Goal: Task Accomplishment & Management: Complete application form

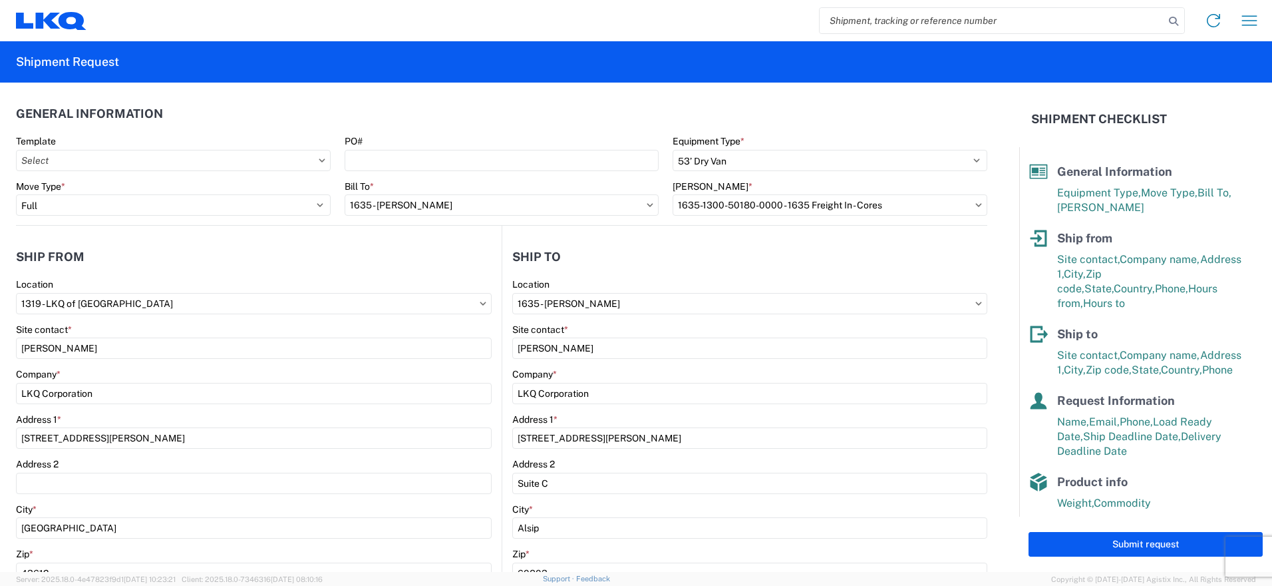
select select "STDV"
select select "FULL"
select select "OH"
select select "US"
select select "IL"
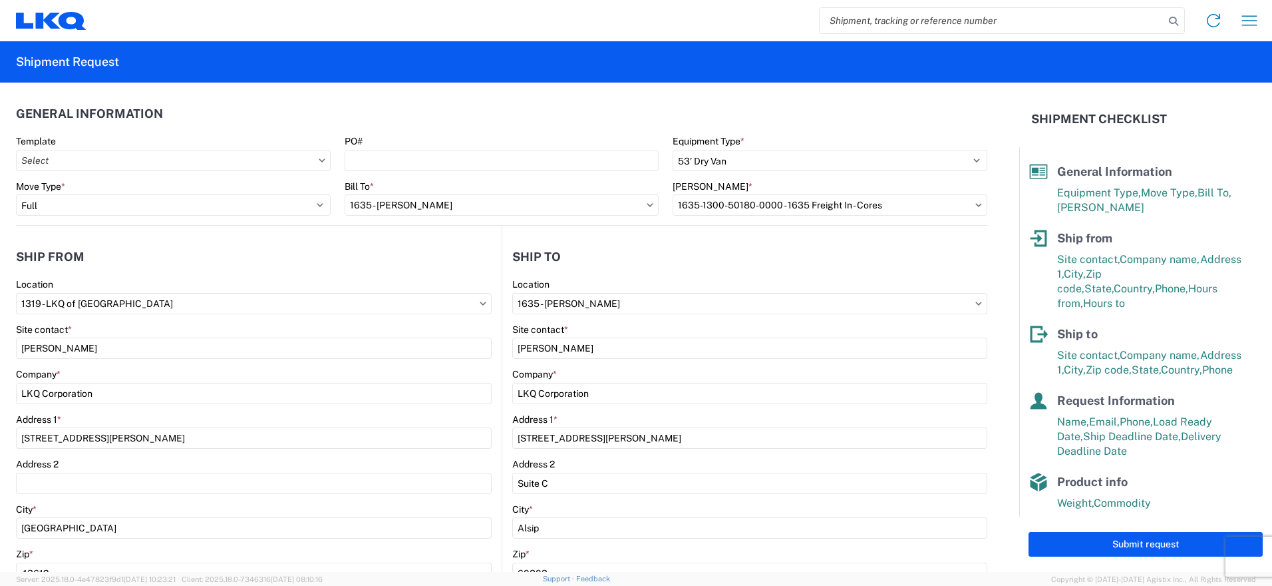
select select "US"
select select "LBS"
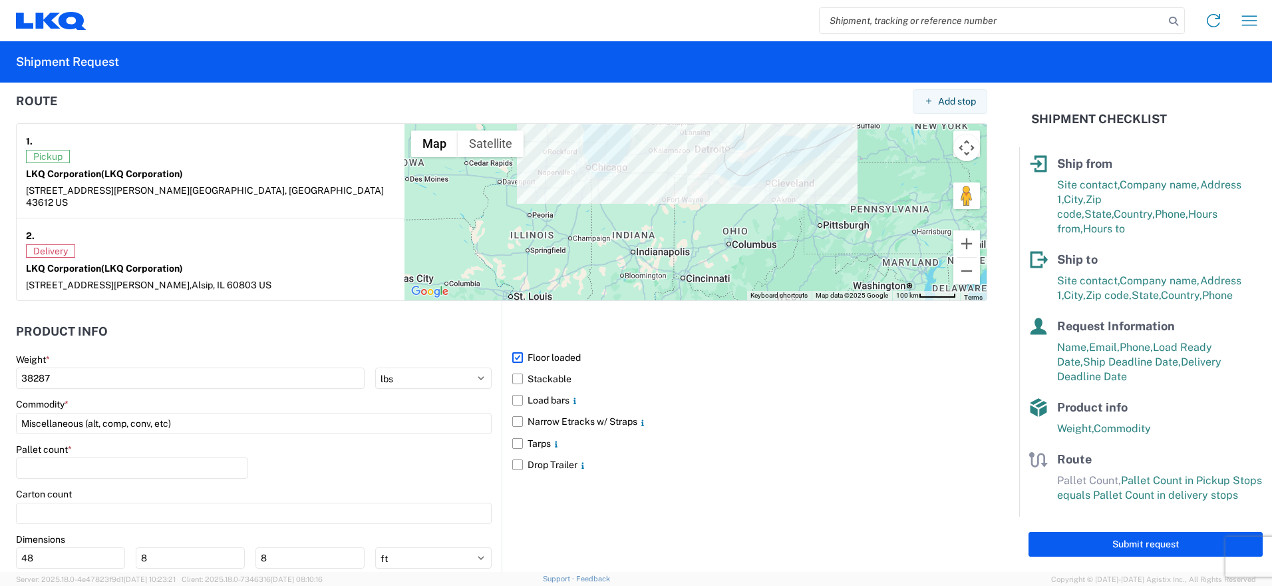
scroll to position [1065, 0]
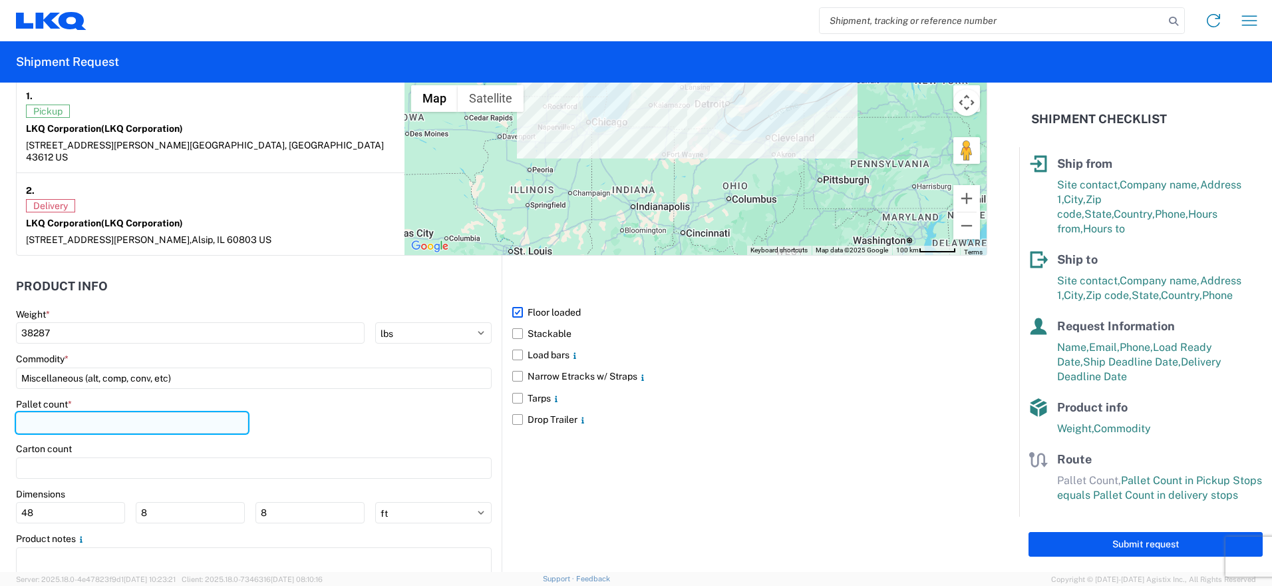
click at [127, 412] on input "number" at bounding box center [132, 422] width 232 height 21
type input "22"
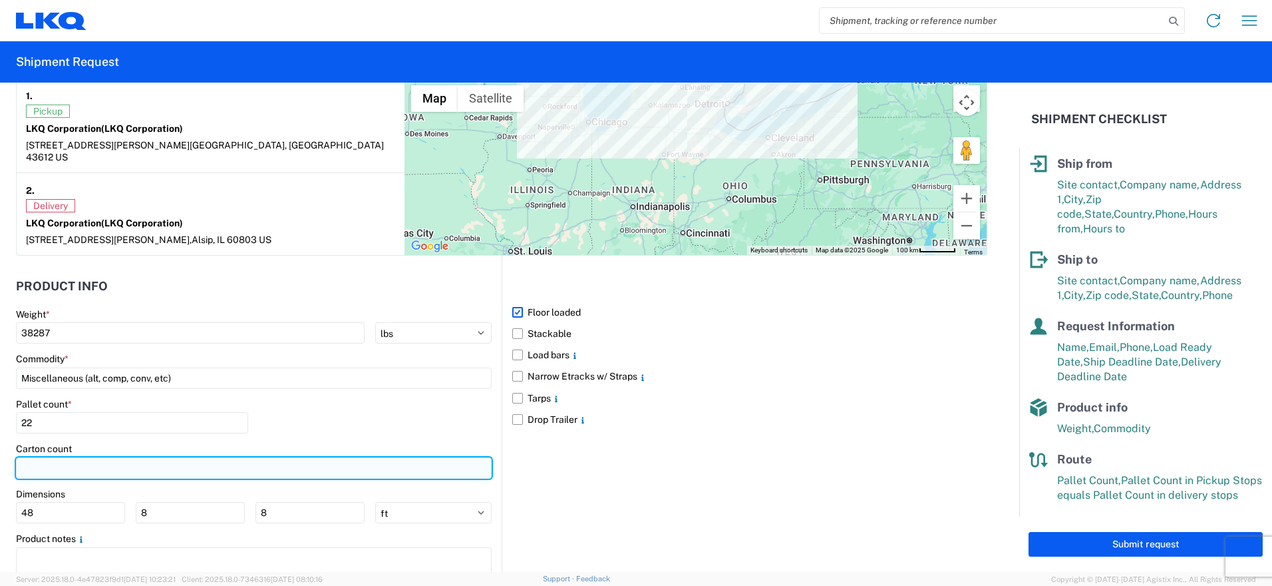
click at [54, 458] on input "number" at bounding box center [254, 467] width 476 height 21
type input "1"
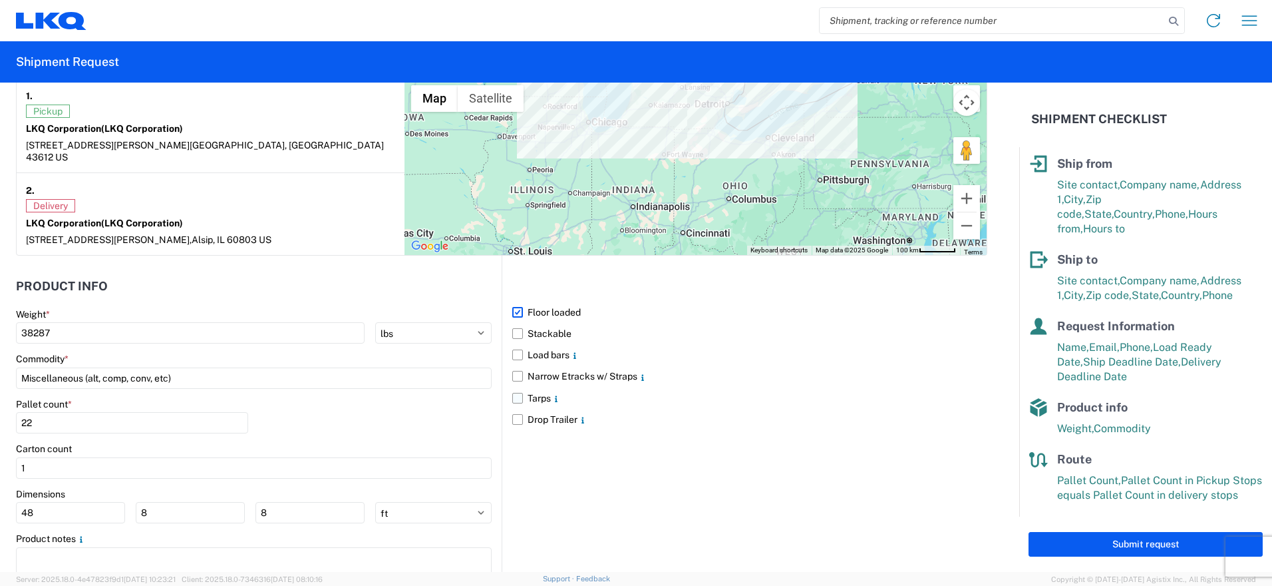
click at [676, 389] on label "Tarps" at bounding box center [749, 397] width 475 height 21
click at [0, 0] on input "Tarps" at bounding box center [0, 0] width 0 height 0
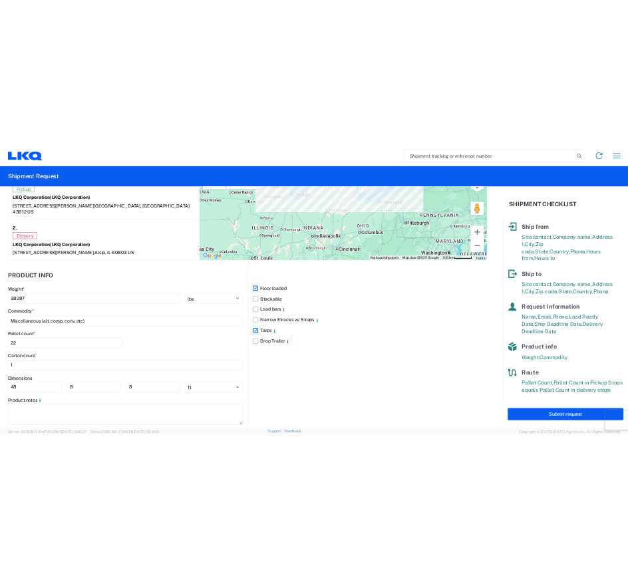
scroll to position [1107, 0]
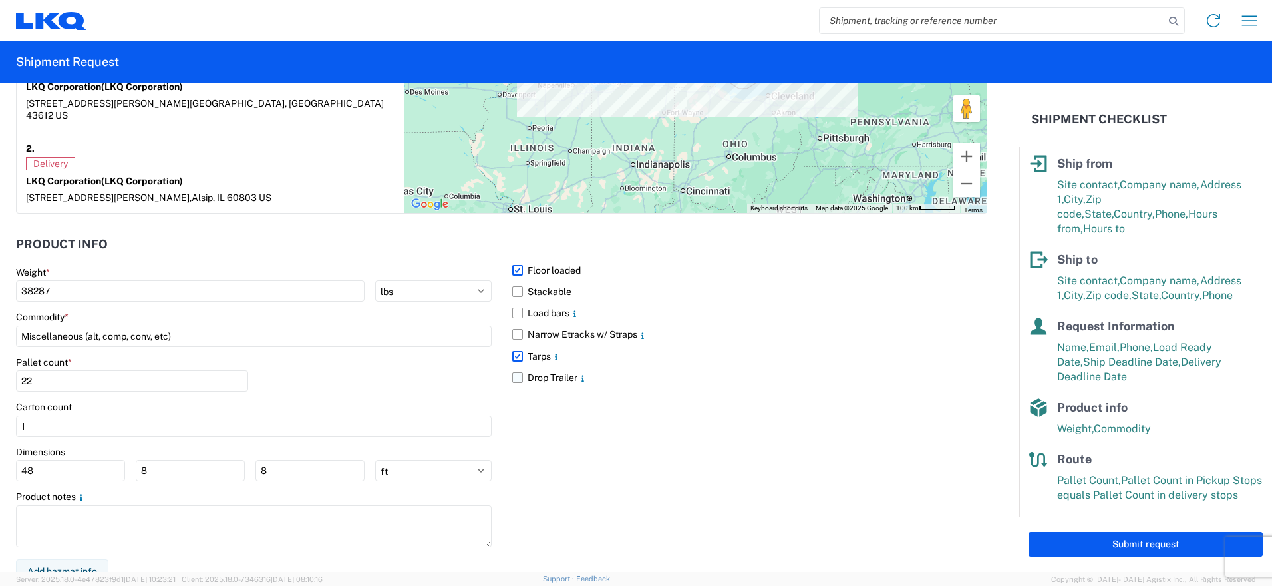
click at [784, 375] on label "Drop Trailer" at bounding box center [749, 377] width 475 height 21
click at [0, 0] on input "Drop Trailer" at bounding box center [0, 0] width 0 height 0
click at [776, 404] on div "Floor loaded Stackable Load bars Narrow Etracks w/ Straps Tarps Drop Trailer" at bounding box center [745, 386] width 486 height 345
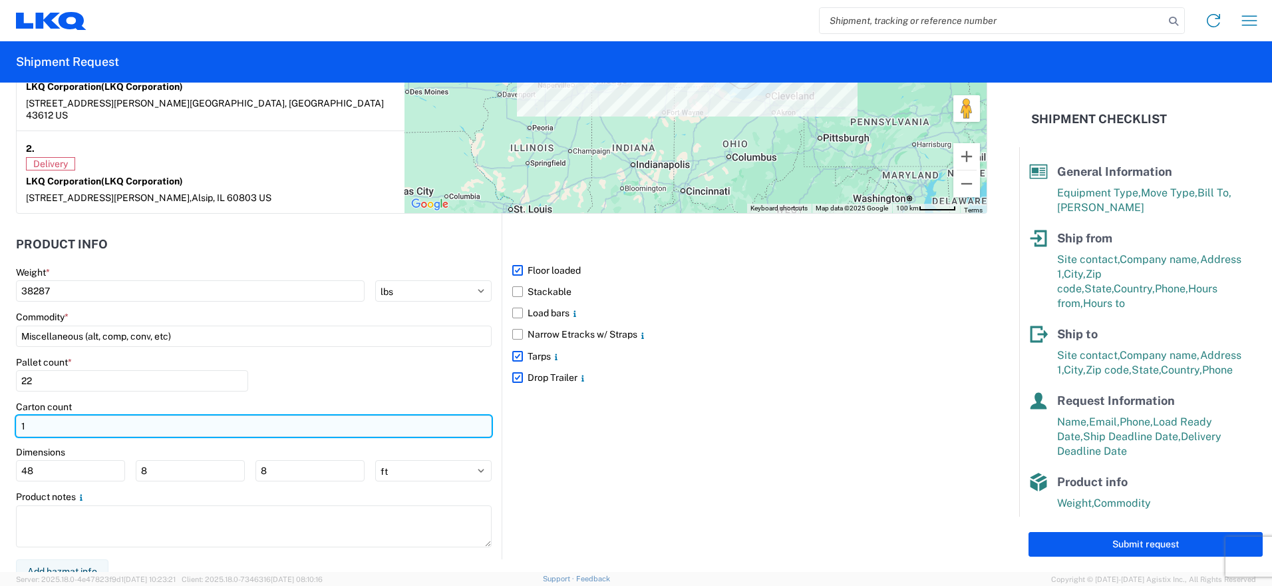
click at [81, 415] on input "1" at bounding box center [254, 425] width 476 height 21
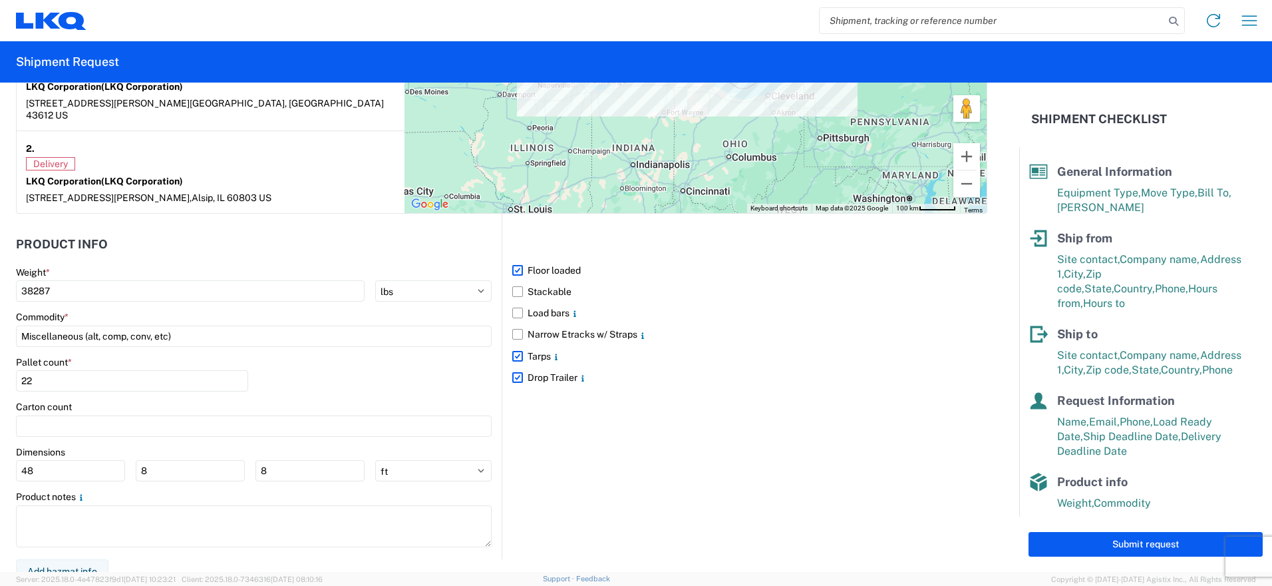
click at [641, 421] on div "Floor loaded Stackable Load bars Narrow Etracks w/ Straps Tarps Drop Trailer" at bounding box center [745, 386] width 486 height 345
click at [514, 345] on label "Tarps" at bounding box center [749, 355] width 475 height 21
click at [0, 0] on input "Tarps" at bounding box center [0, 0] width 0 height 0
click at [514, 367] on label "Drop Trailer" at bounding box center [749, 377] width 475 height 21
click at [0, 0] on input "Drop Trailer" at bounding box center [0, 0] width 0 height 0
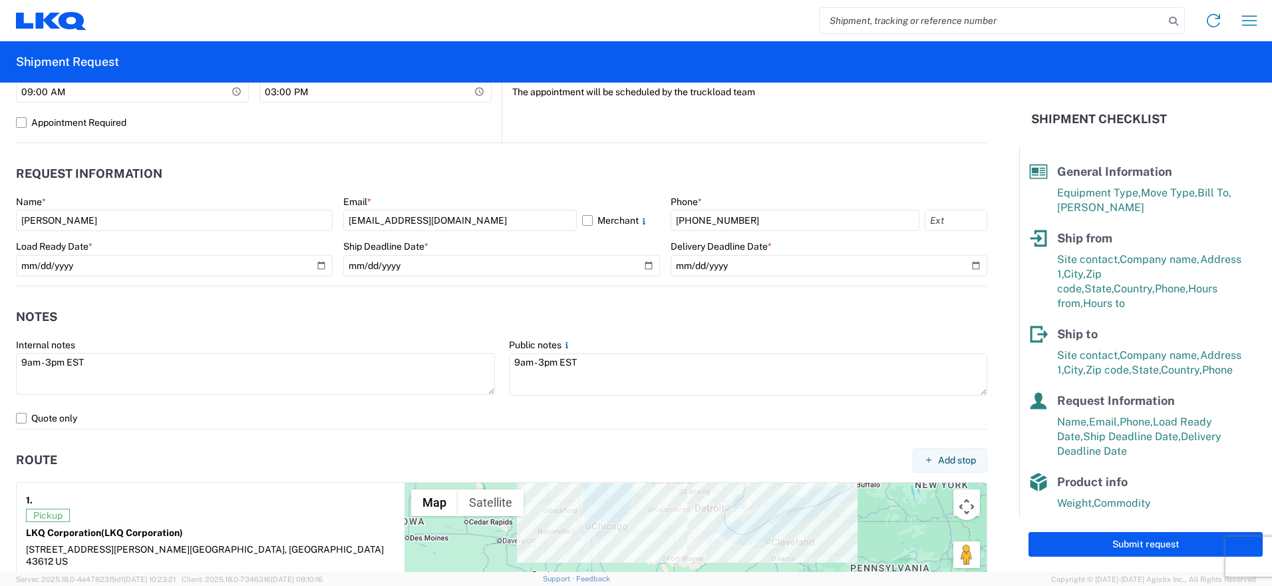
scroll to position [707, 0]
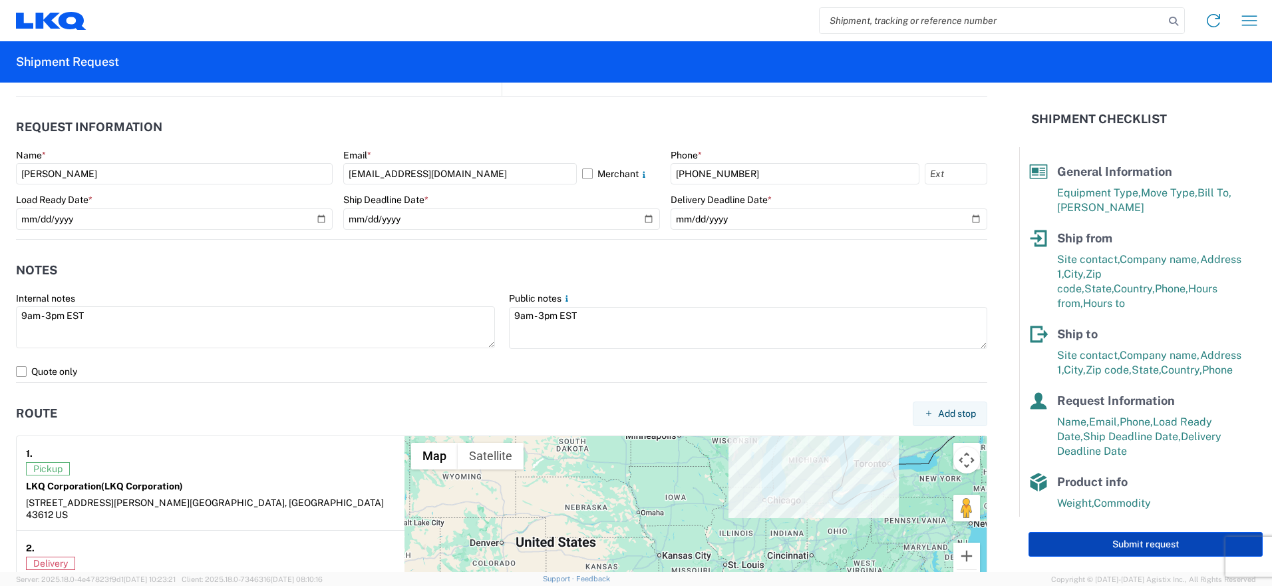
click at [1146, 544] on button "Submit request" at bounding box center [1146, 544] width 234 height 25
select select "US"
